Goal: Task Accomplishment & Management: Manage account settings

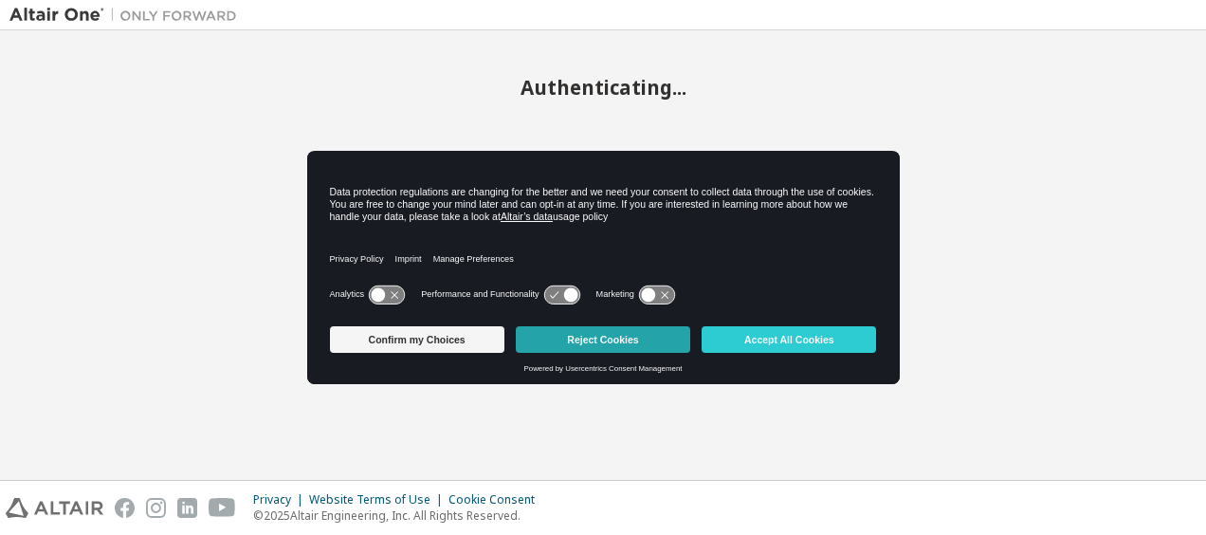
click at [531, 338] on button "Reject Cookies" at bounding box center [603, 339] width 174 height 27
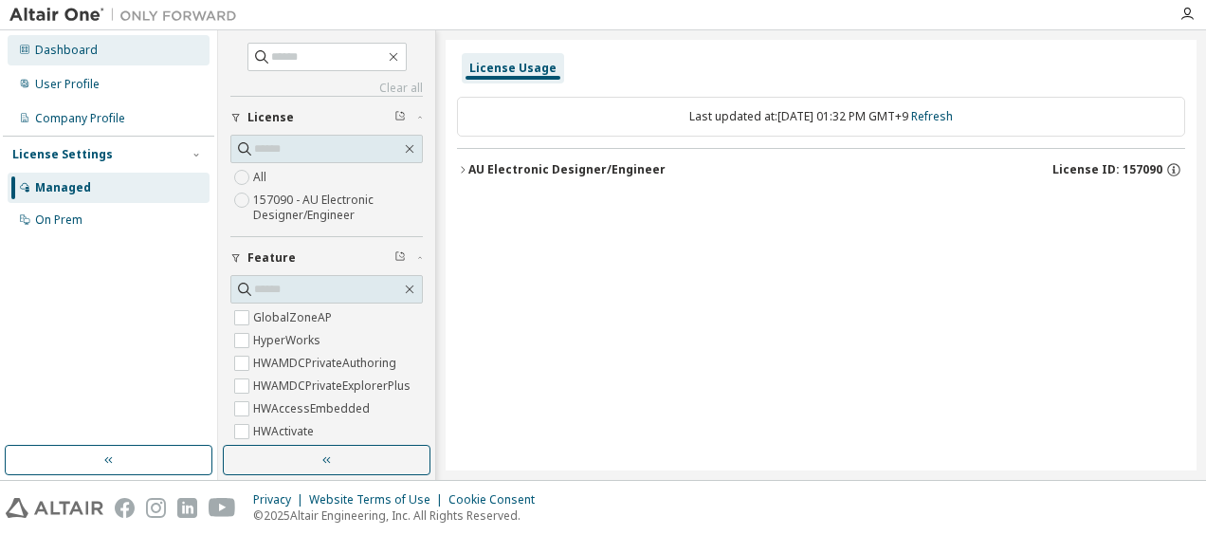
click at [74, 50] on div "Dashboard" at bounding box center [66, 50] width 63 height 15
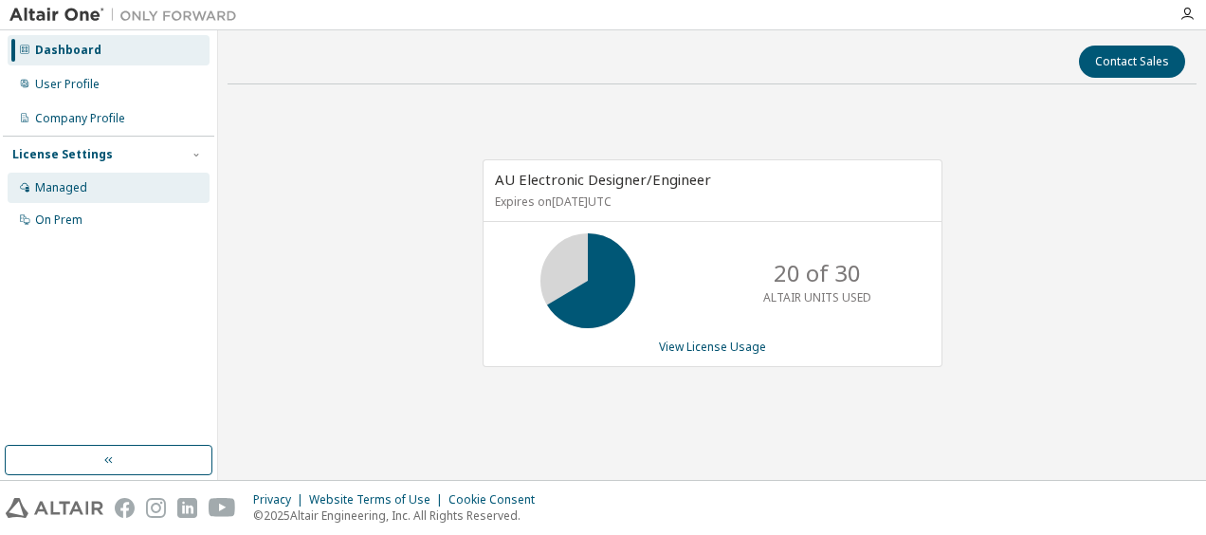
click at [53, 177] on div "Managed" at bounding box center [109, 188] width 202 height 30
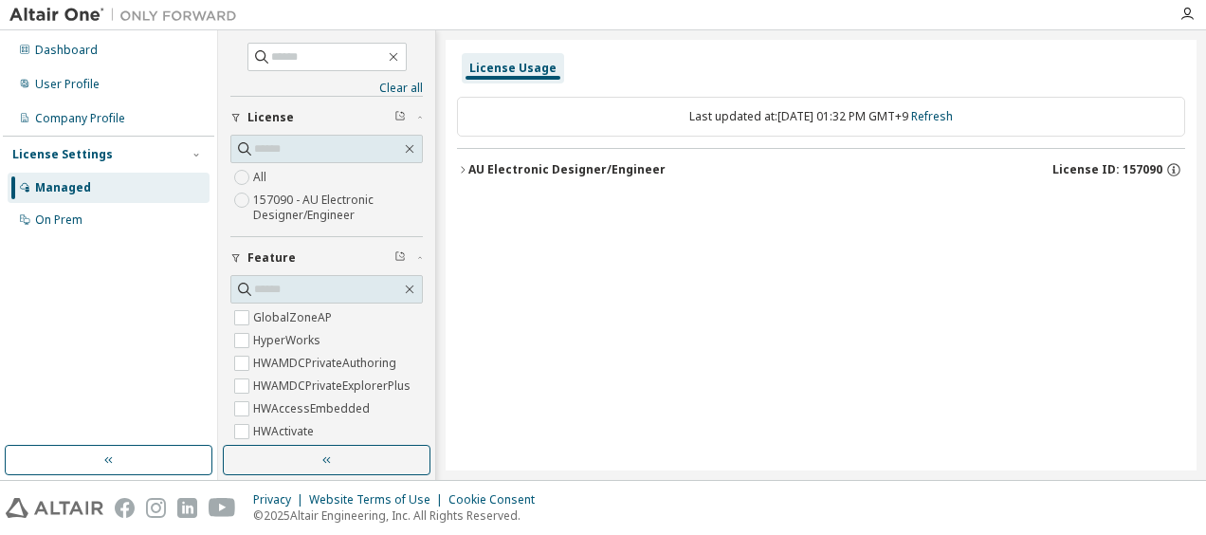
click at [450, 161] on div "License Usage Last updated at: Tue 2025-10-07 01:32 PM GMT+9 Refresh AU Electro…" at bounding box center [821, 255] width 751 height 430
click at [464, 168] on icon "button" at bounding box center [463, 169] width 4 height 7
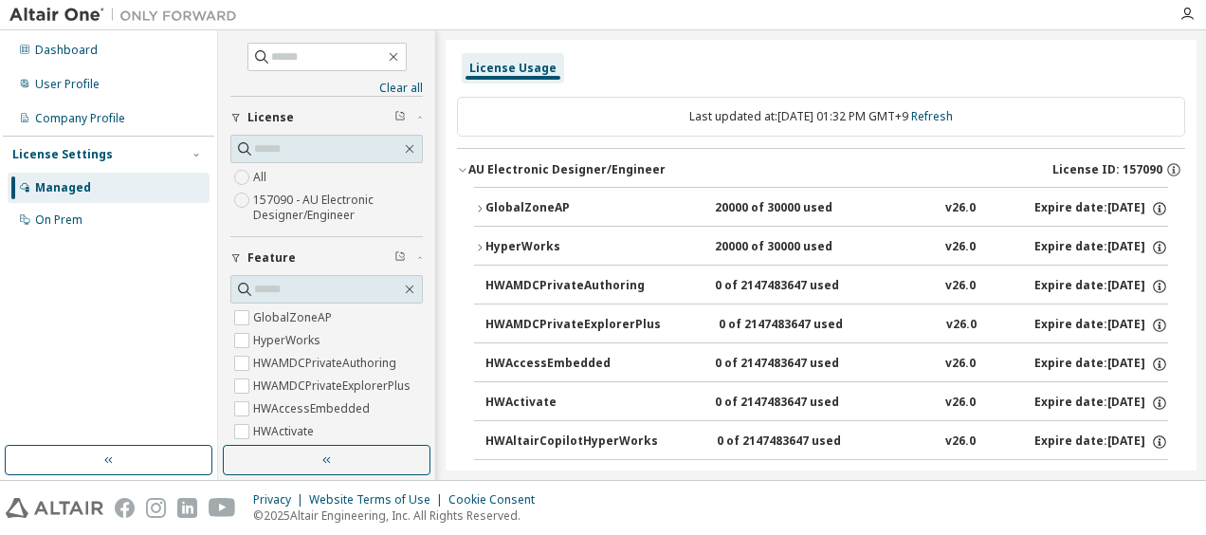
click at [484, 209] on icon "button" at bounding box center [479, 208] width 11 height 11
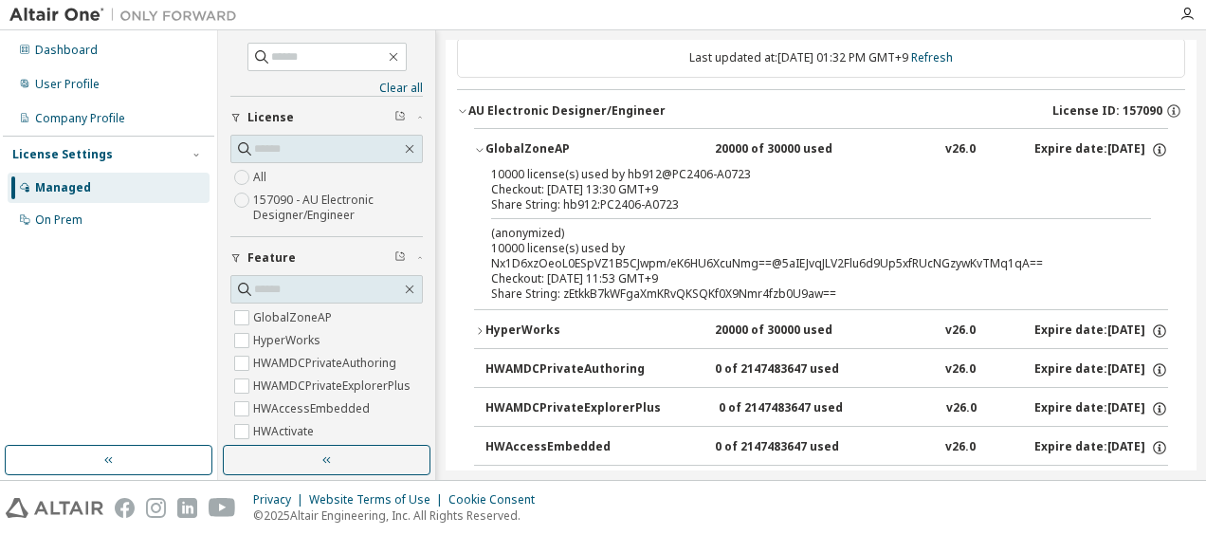
scroll to position [64, 0]
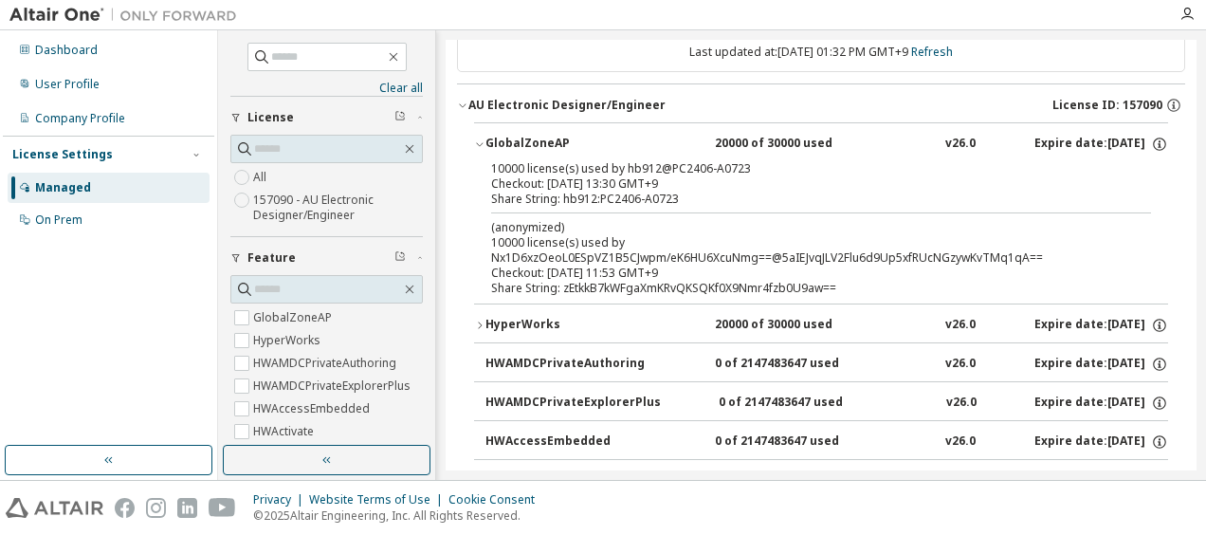
click at [482, 315] on button "HyperWorks 20000 of 30000 used v26.0 Expire date: 2026-02-24" at bounding box center [821, 325] width 694 height 42
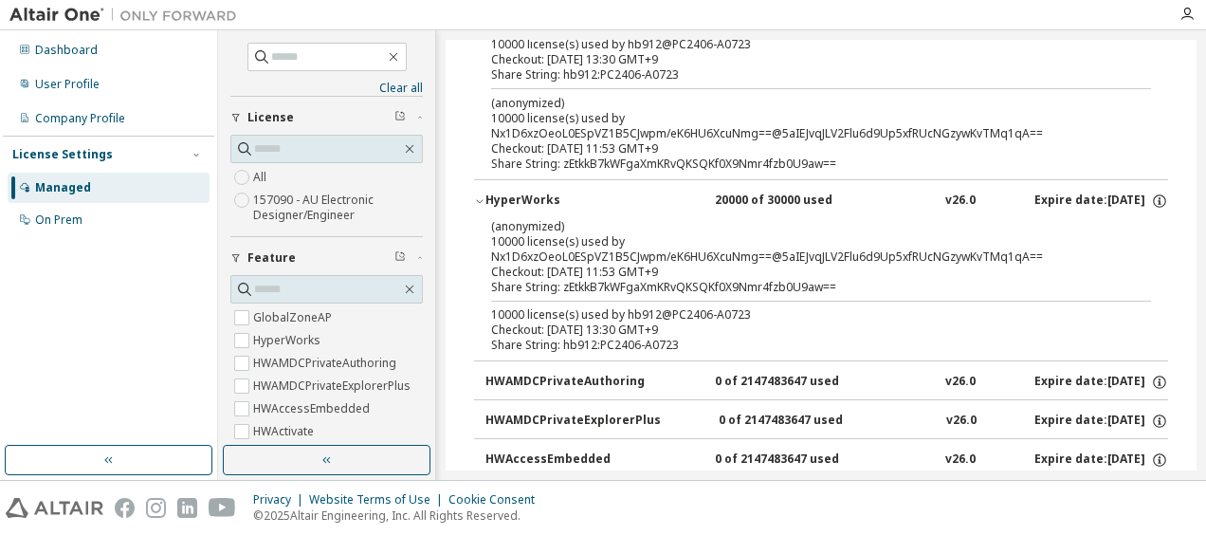
scroll to position [193, 0]
